Goal: Information Seeking & Learning: Learn about a topic

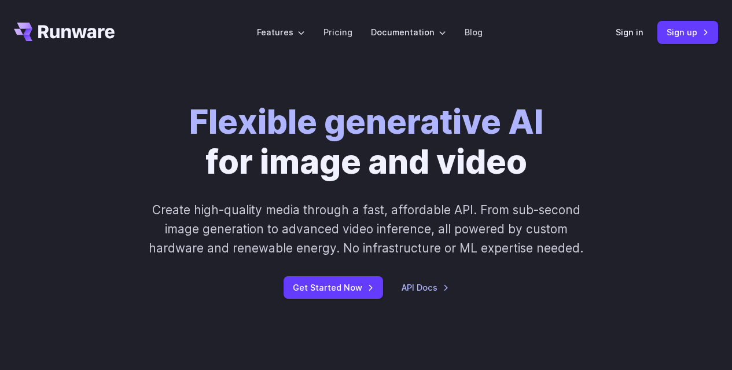
click at [610, 192] on div "Flexible generative AI for image and video Create high-quality media through a …" at bounding box center [367, 200] width 564 height 197
click at [336, 34] on link "Pricing" at bounding box center [338, 31] width 29 height 13
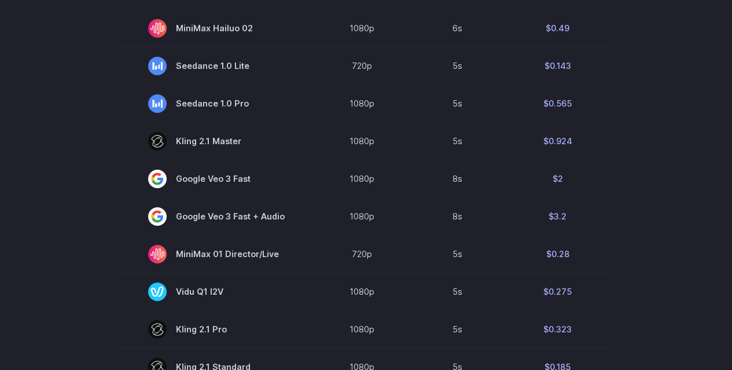
scroll to position [174, 0]
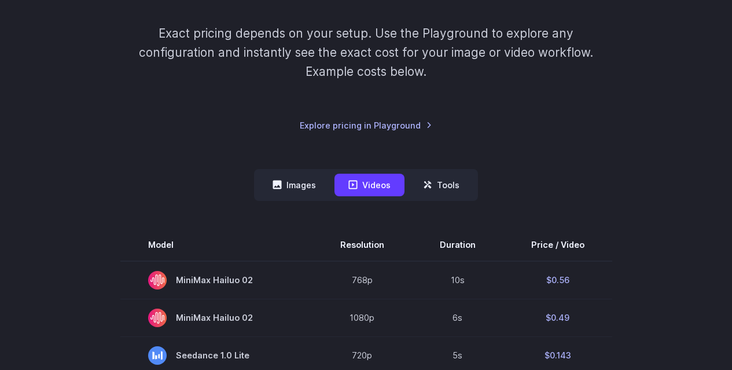
click at [436, 181] on button "Tools" at bounding box center [441, 185] width 64 height 23
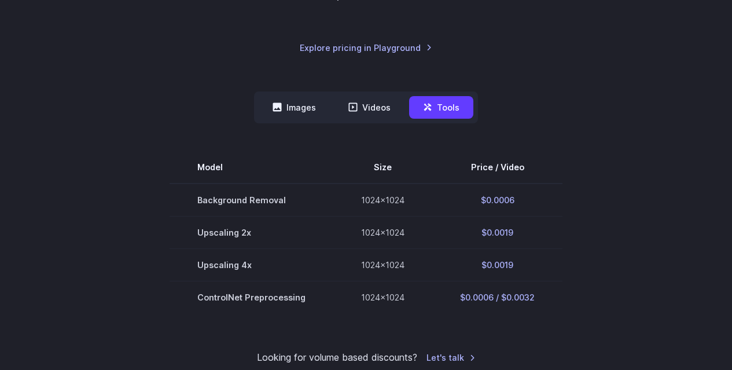
scroll to position [232, 0]
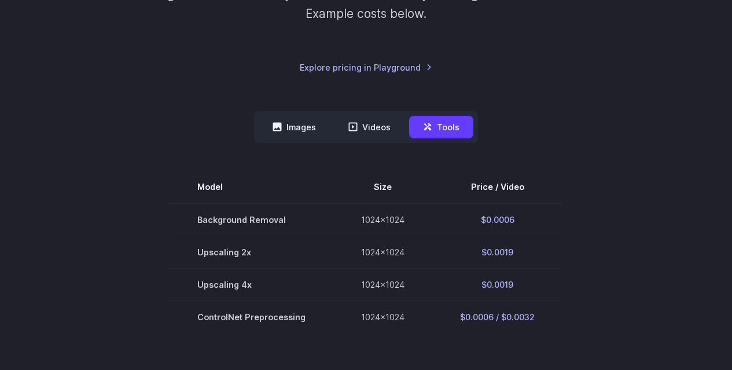
click at [360, 124] on button "Videos" at bounding box center [370, 127] width 70 height 23
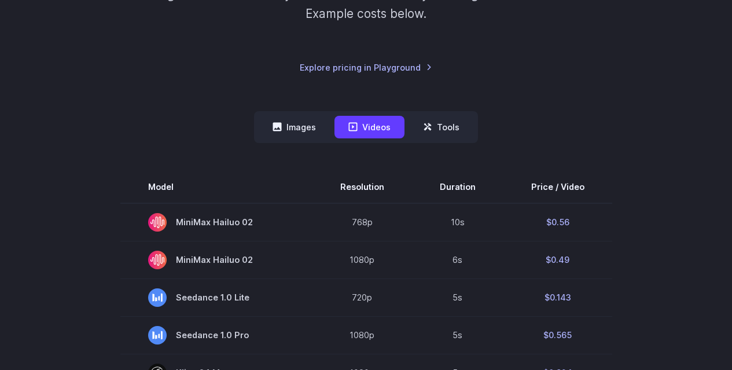
click at [270, 125] on button "Images" at bounding box center [294, 127] width 71 height 23
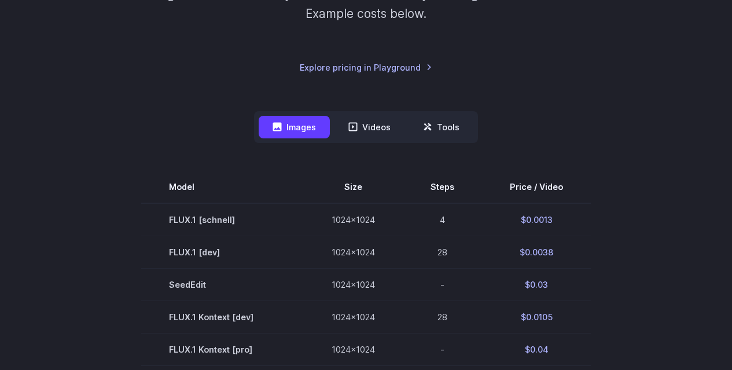
click at [374, 127] on button "Videos" at bounding box center [370, 127] width 70 height 23
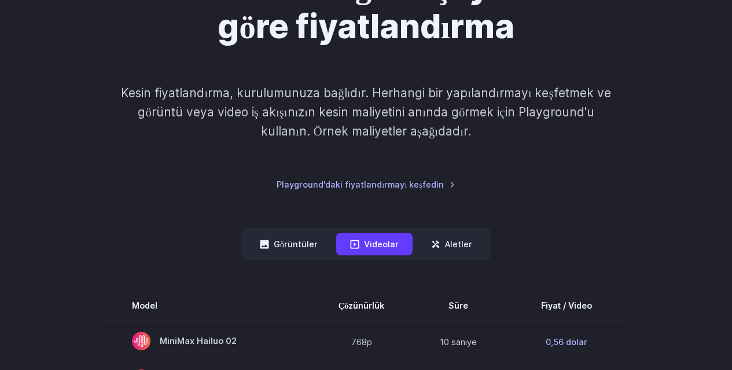
scroll to position [174, 0]
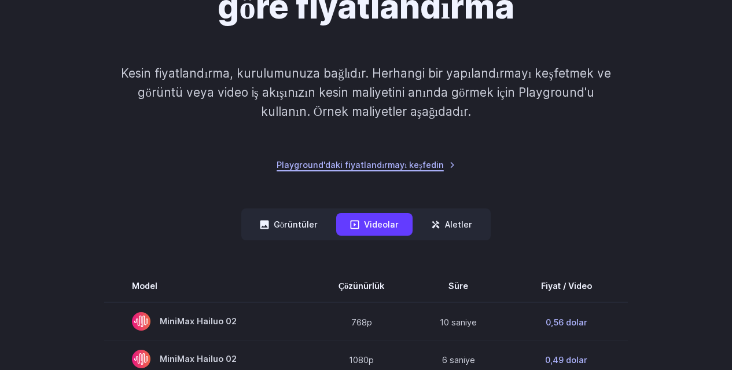
click at [414, 168] on font "Playground'daki fiyatlandırmayı keşfedin" at bounding box center [360, 165] width 167 height 10
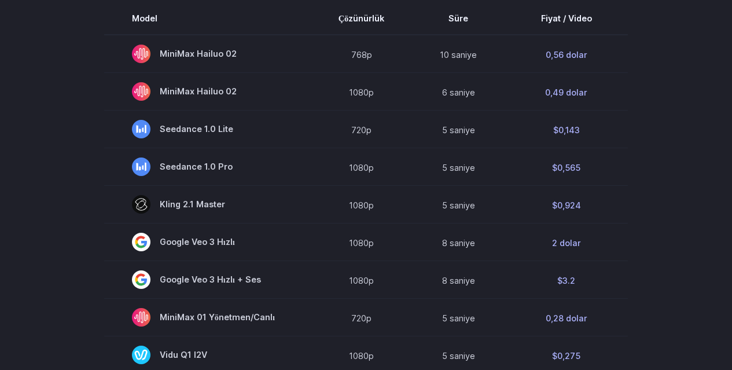
scroll to position [406, 0]
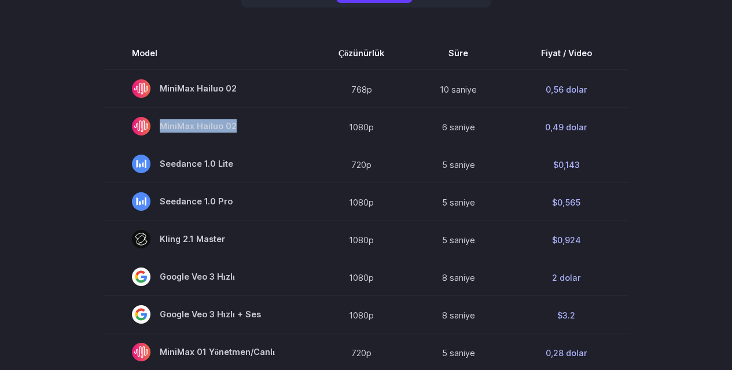
drag, startPoint x: 244, startPoint y: 125, endPoint x: 164, endPoint y: 126, distance: 79.9
click at [164, 126] on span "MiniMax Hailuo 02" at bounding box center [207, 126] width 151 height 19
